Goal: Task Accomplishment & Management: Use online tool/utility

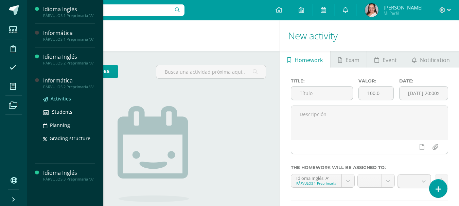
click at [51, 98] on span "Activities" at bounding box center [61, 98] width 20 height 6
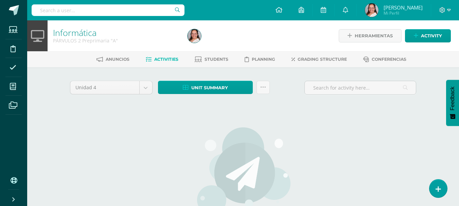
click at [140, 96] on div "Unidad 4 Unidad 1 Unidad 2 Unidad 3 Unidad 4" at bounding box center [111, 90] width 88 height 19
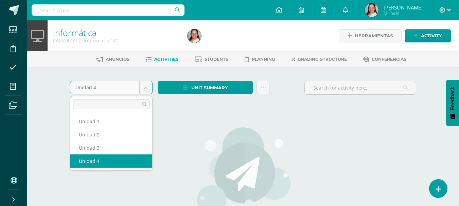
click at [143, 87] on body "Students Discipline Attendance My courses Archivos Soporte Centro de ayuda Últi…" at bounding box center [229, 146] width 459 height 292
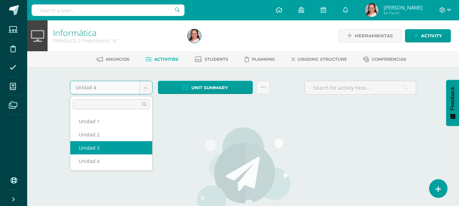
select select "Unidad 3"
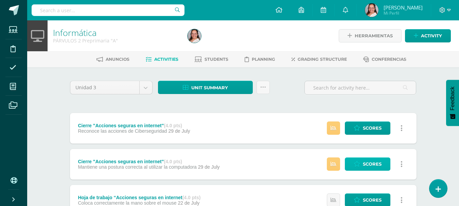
click at [349, 167] on link "Scores" at bounding box center [367, 164] width 45 height 13
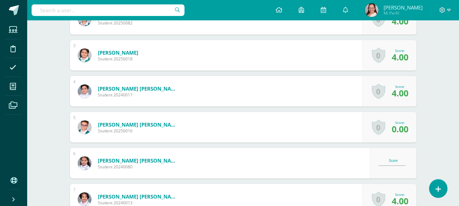
scroll to position [308, 0]
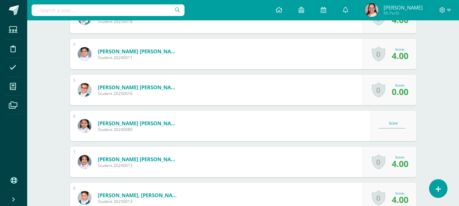
click at [389, 125] on div "Score" at bounding box center [393, 126] width 30 height 9
click at [391, 123] on div "Score" at bounding box center [393, 124] width 30 height 4
click at [395, 133] on div "Score" at bounding box center [393, 125] width 47 height 31
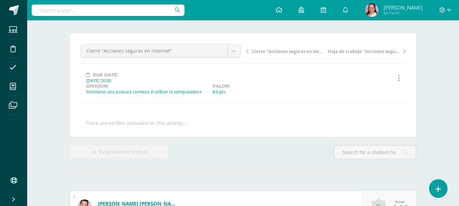
scroll to position [3, 0]
